Goal: Obtain resource: Download file/media

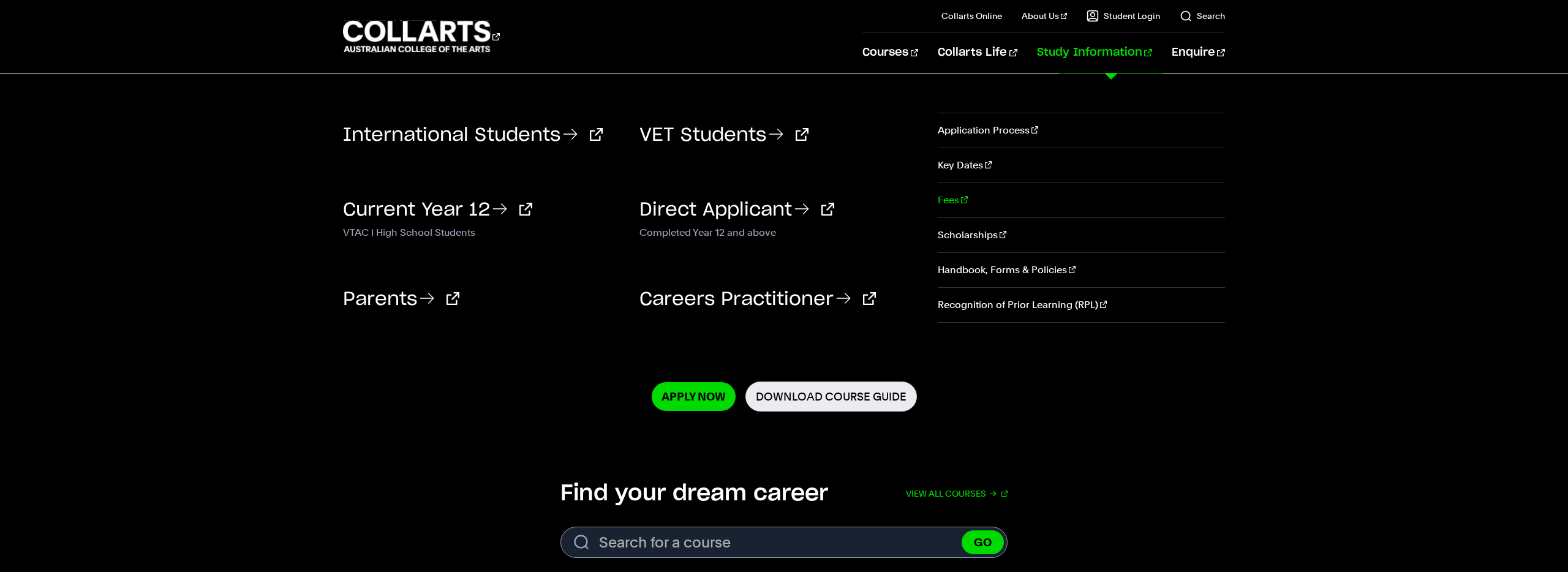
click at [955, 197] on link "Fees" at bounding box center [1081, 200] width 288 height 35
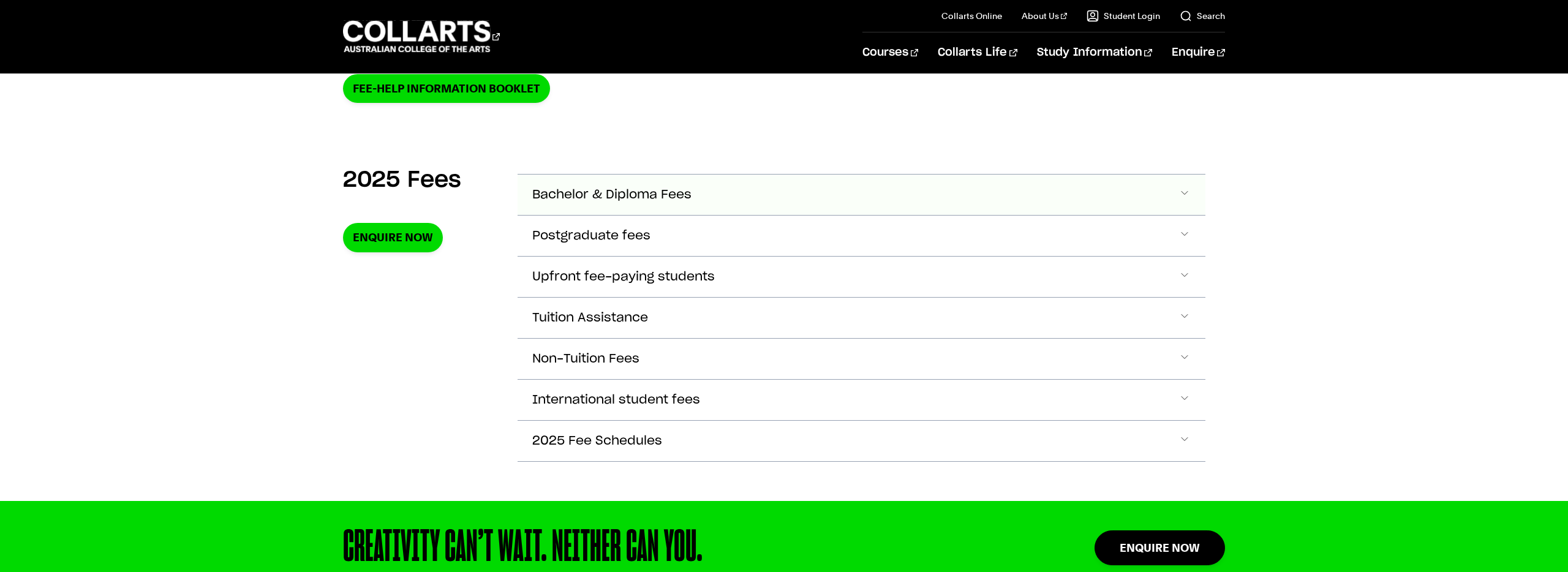
click at [638, 188] on span "Bachelor & Diploma Fees" at bounding box center [612, 195] width 159 height 14
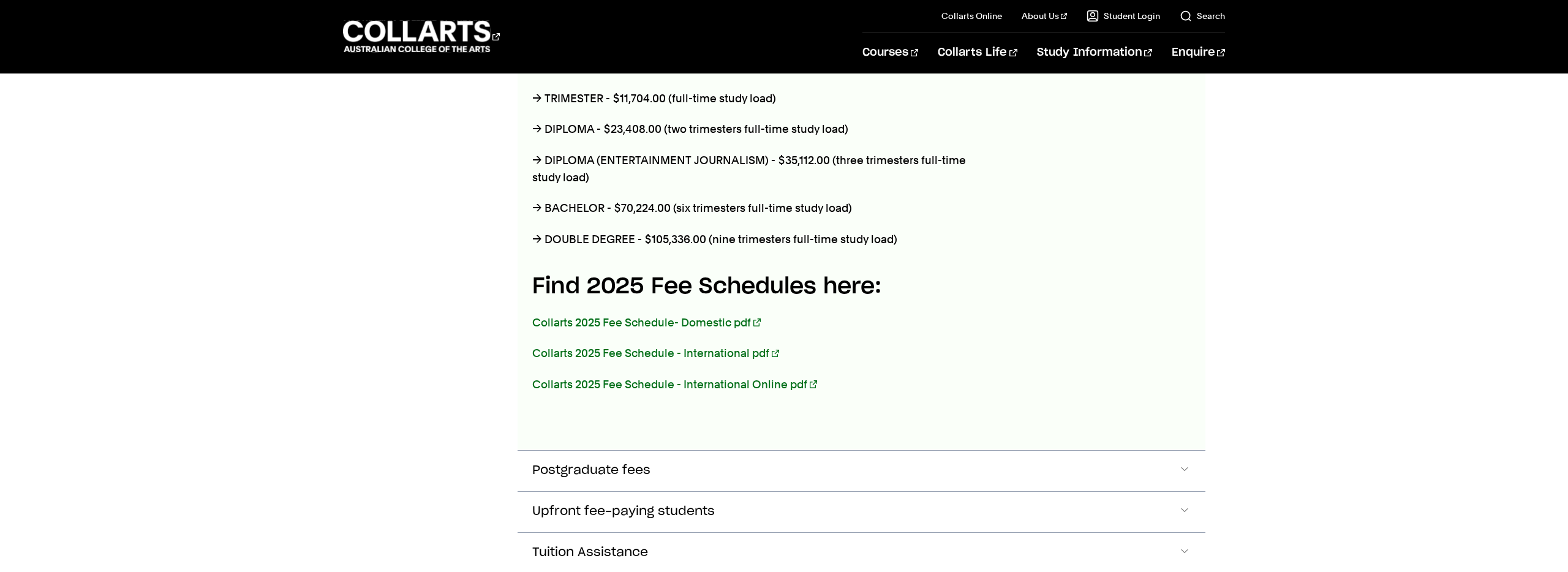
scroll to position [582, 0]
click at [631, 319] on link "Collarts 2025 Fee Schedule- Domestic pdf" at bounding box center [646, 321] width 228 height 13
